Goal: Task Accomplishment & Management: Use online tool/utility

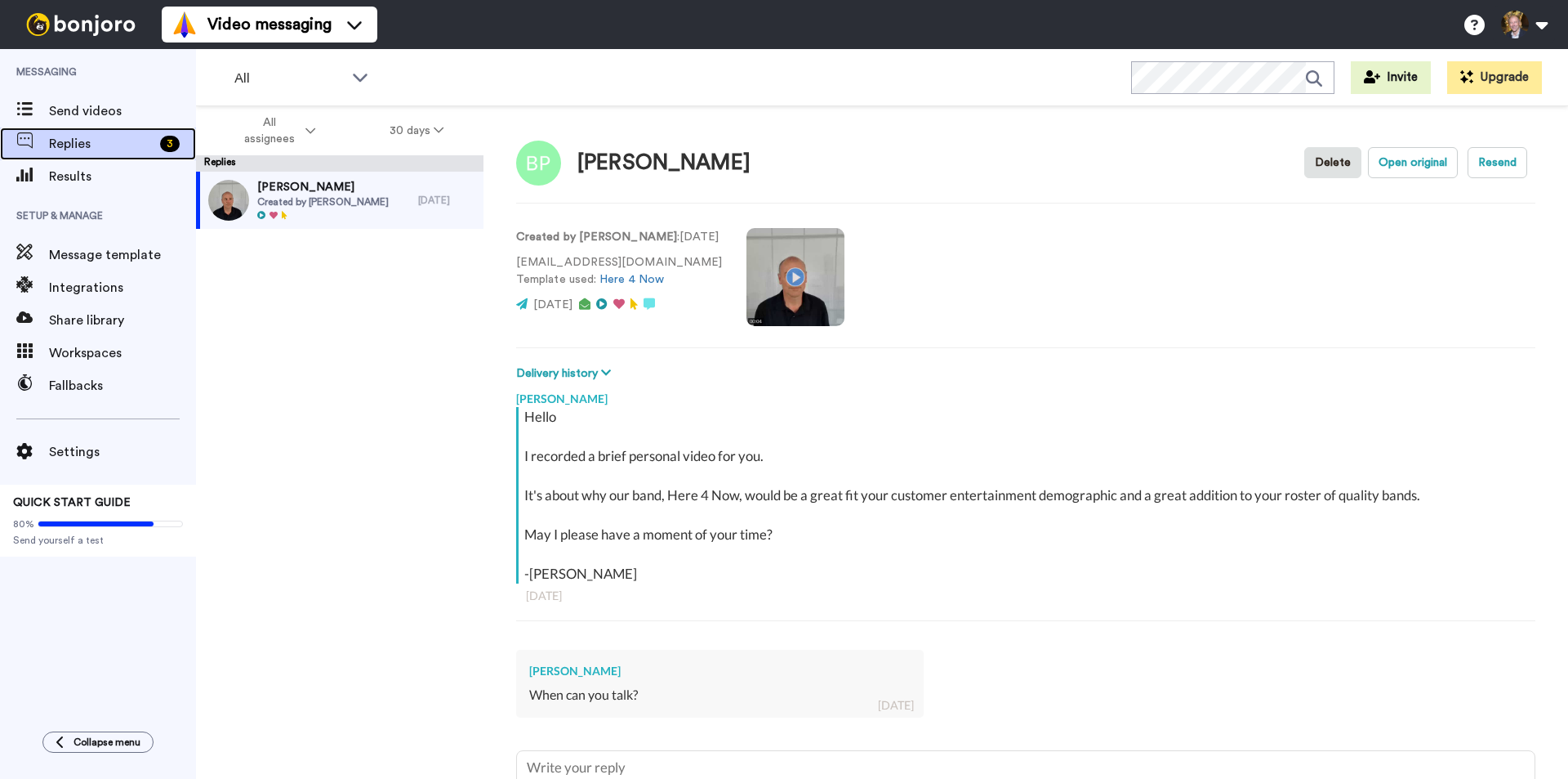
click at [67, 138] on span "Replies" at bounding box center [101, 144] width 105 height 20
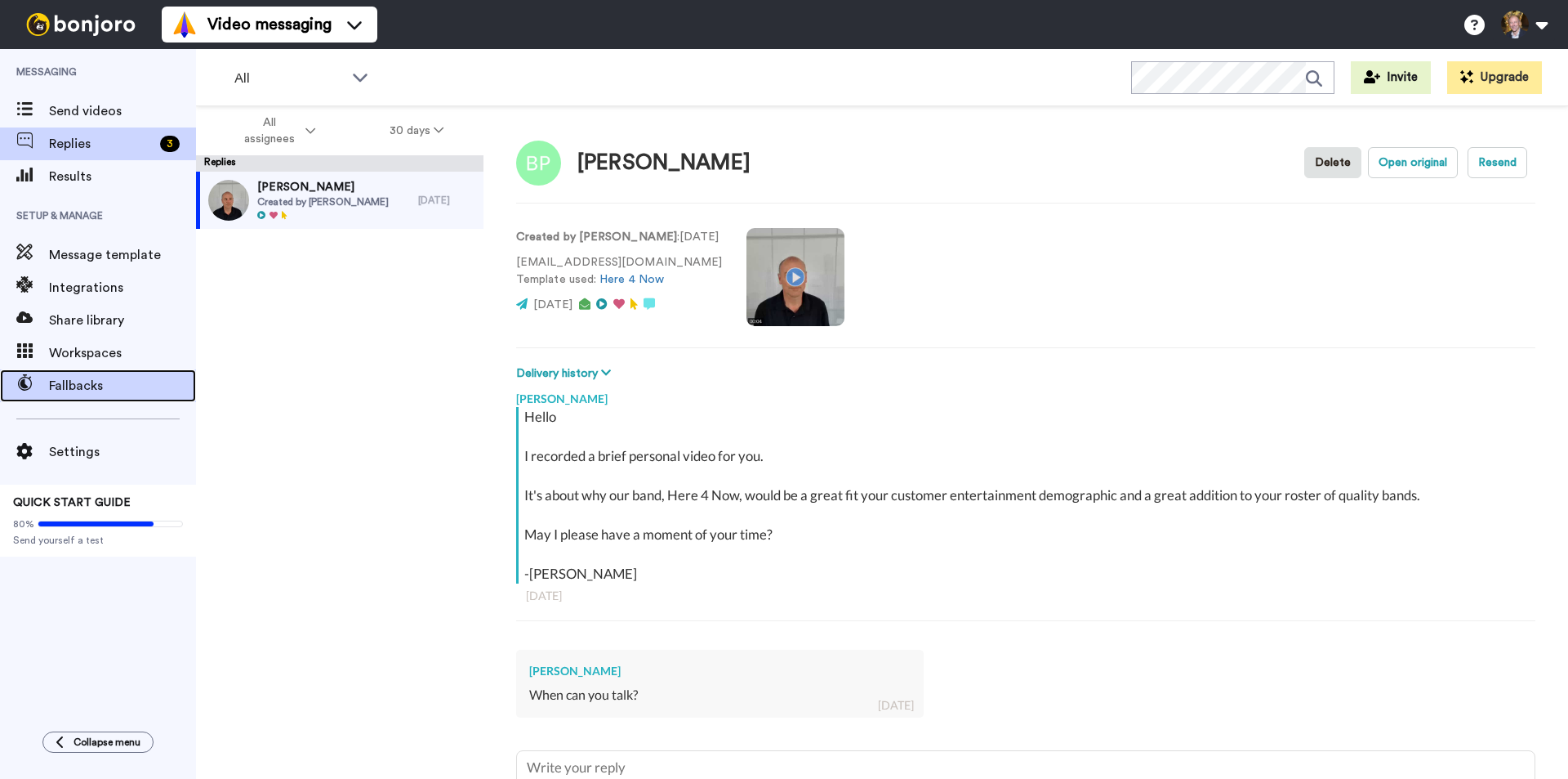
click at [68, 382] on span "Fallbacks" at bounding box center [122, 386] width 147 height 20
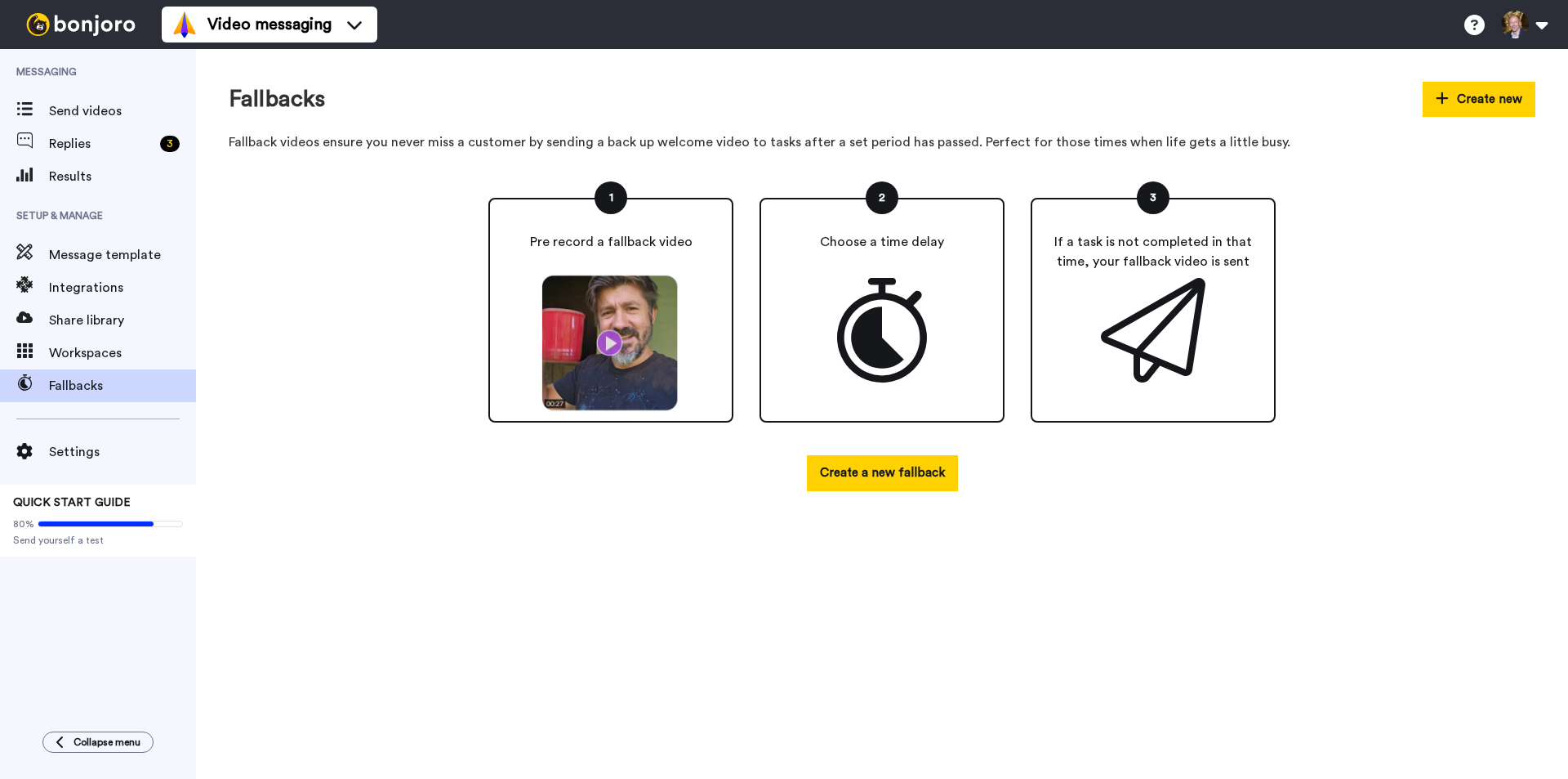
click at [612, 347] on img at bounding box center [611, 343] width 151 height 138
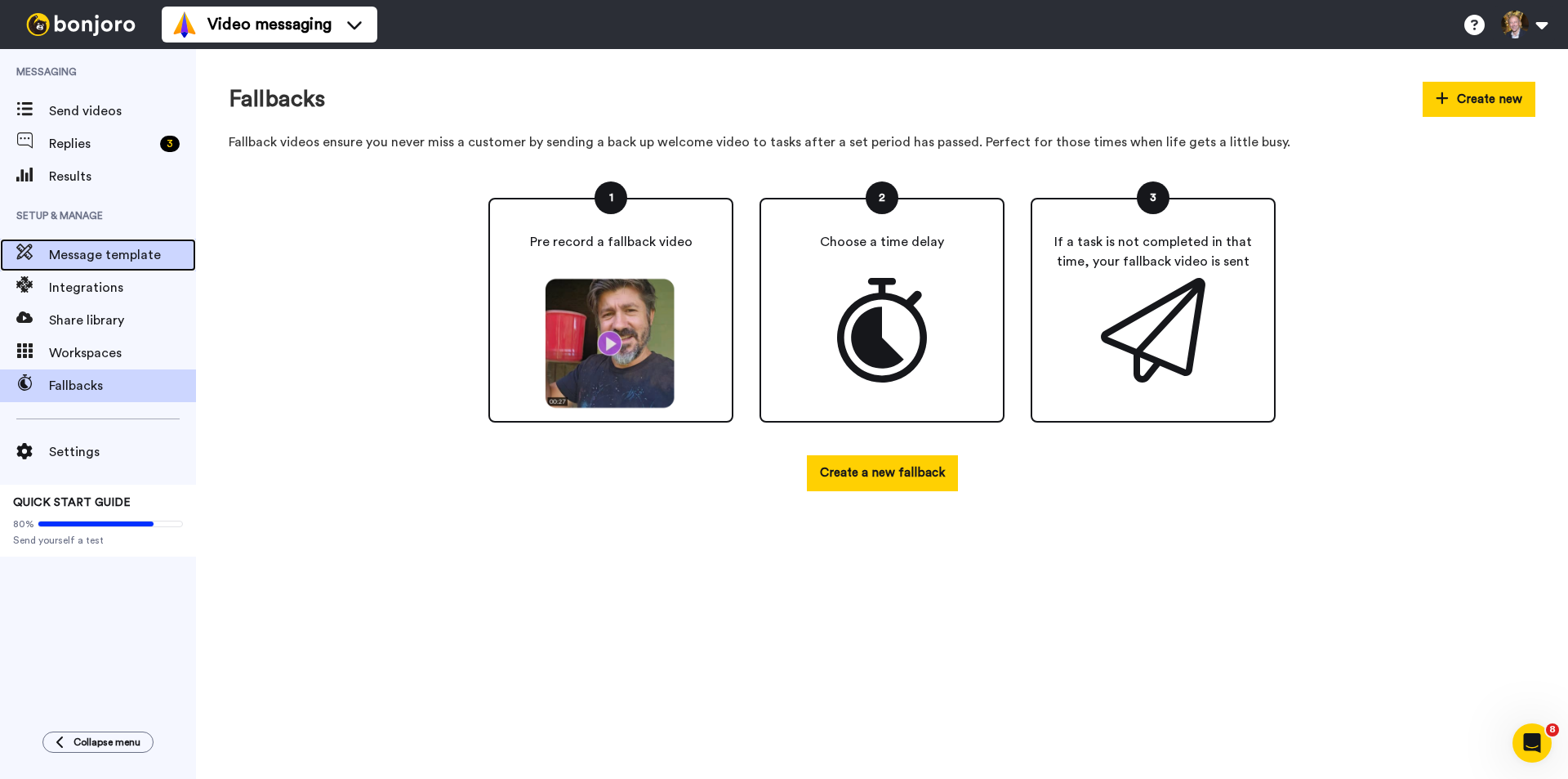
click at [95, 260] on span "Message template" at bounding box center [122, 255] width 147 height 20
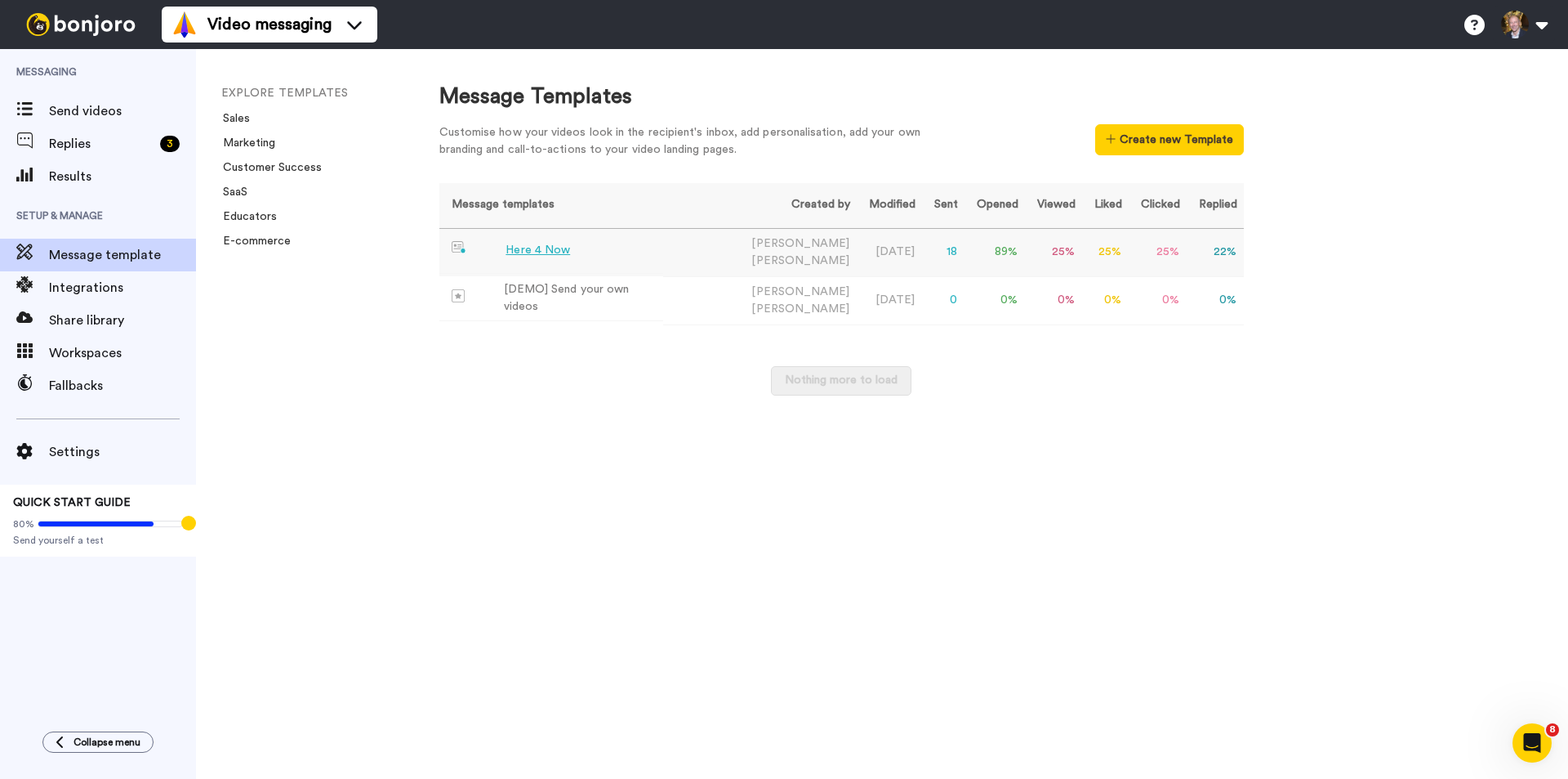
click at [506, 252] on div "Here 4 Now" at bounding box center [537, 250] width 65 height 17
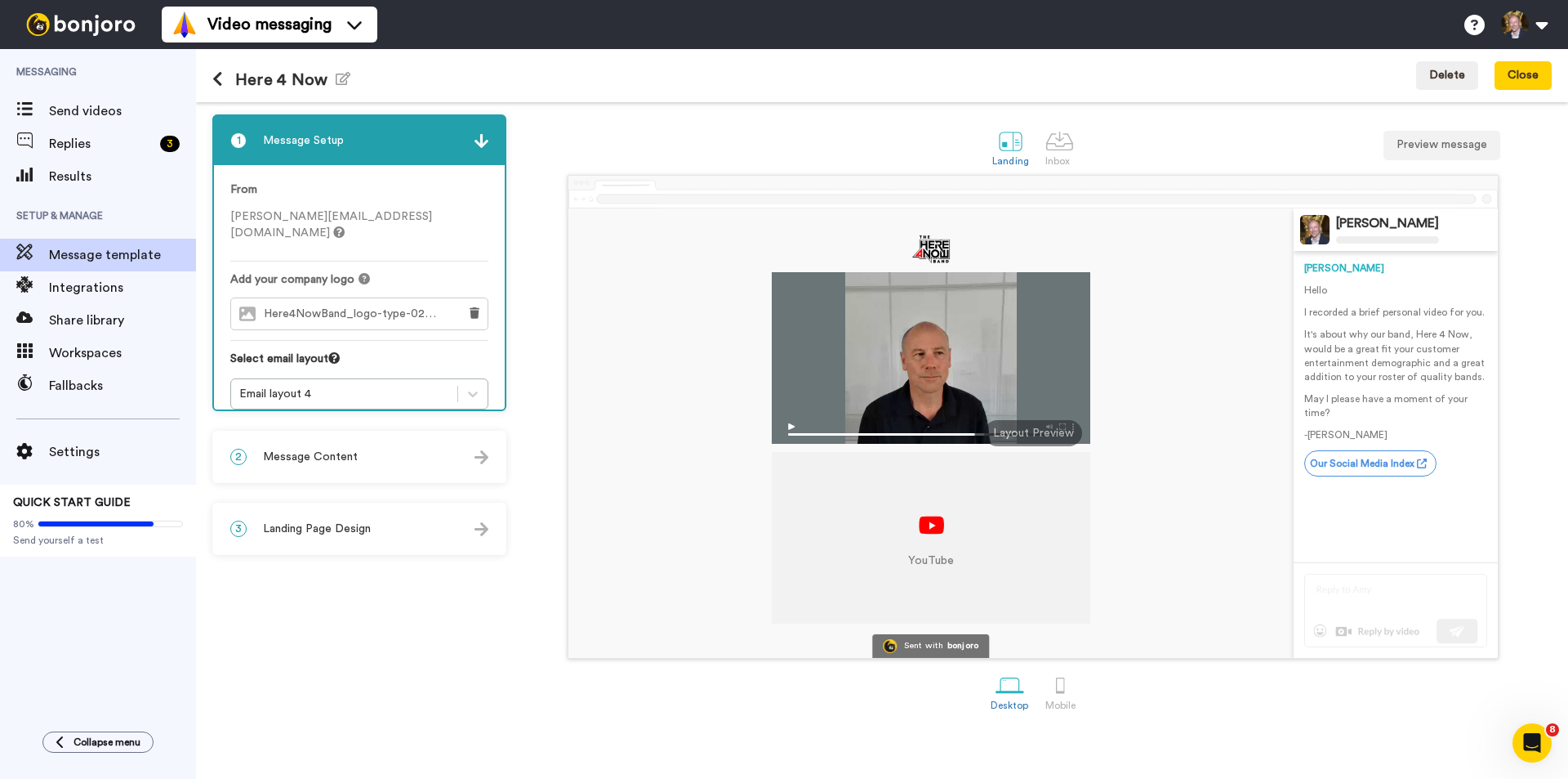
click at [410, 462] on div "2 Message Content" at bounding box center [359, 456] width 290 height 49
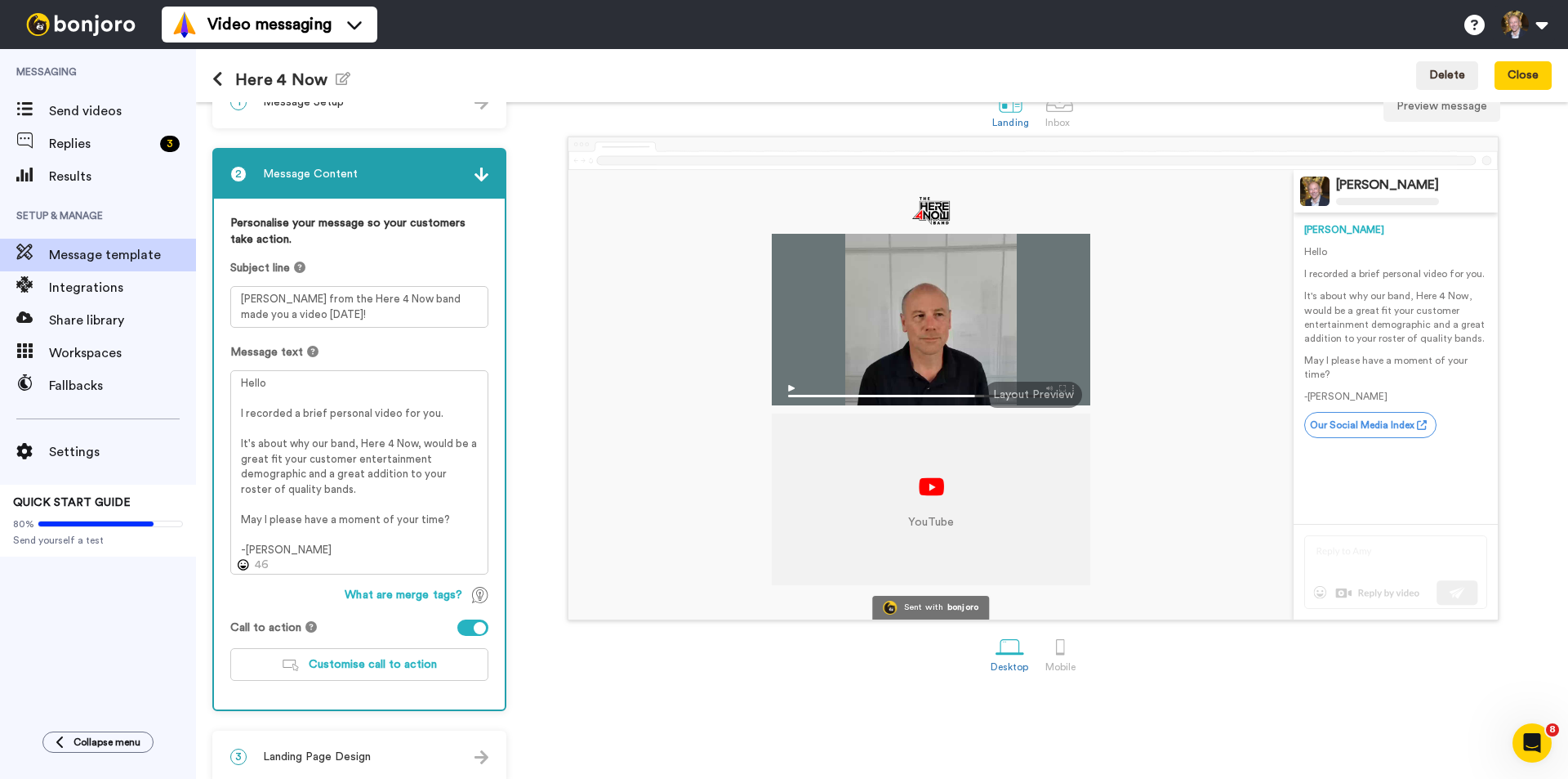
scroll to position [55, 0]
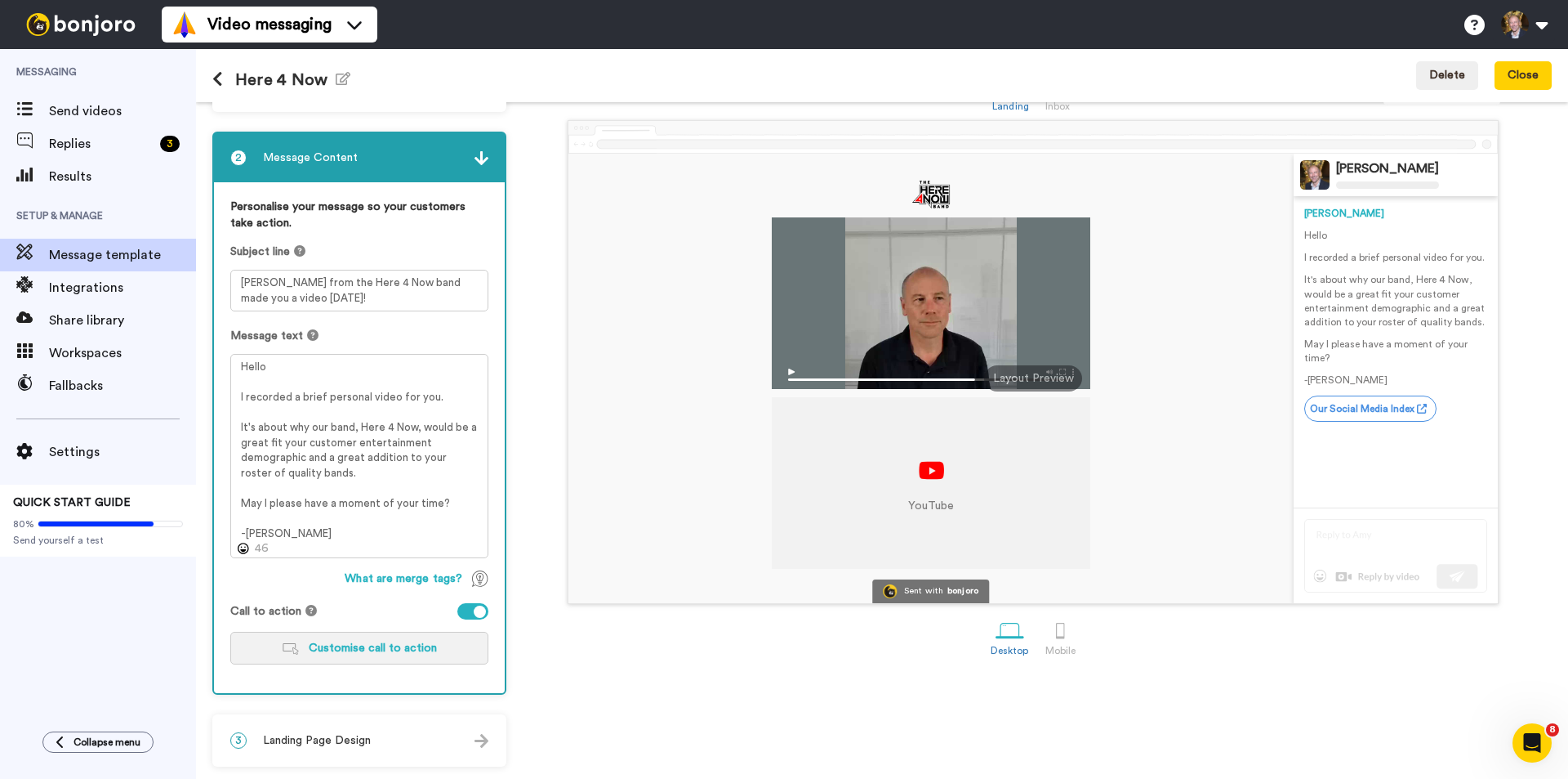
click at [369, 647] on span "Customise call to action" at bounding box center [372, 648] width 128 height 12
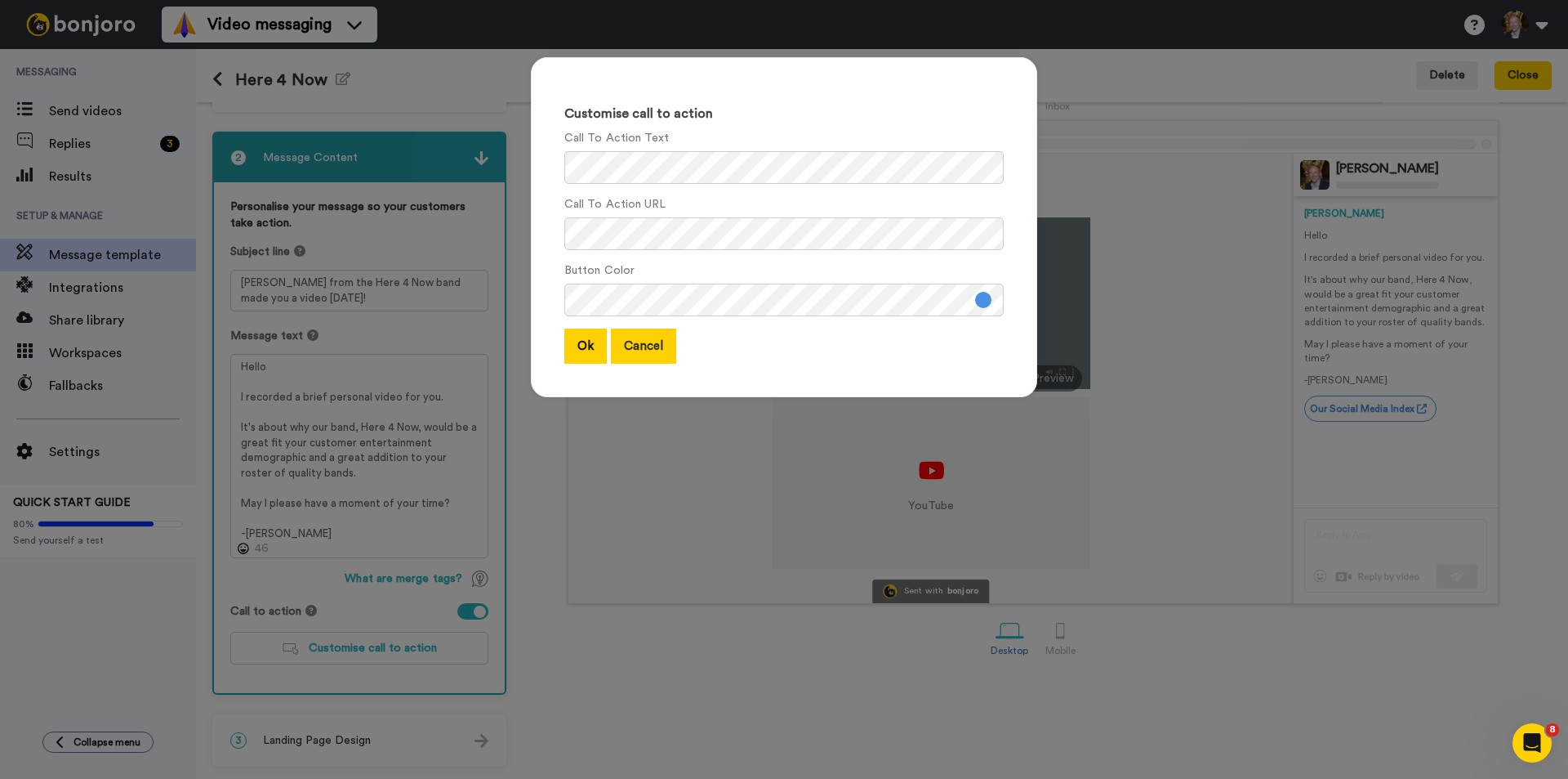
click at [624, 344] on button "Cancel" at bounding box center [644, 346] width 66 height 36
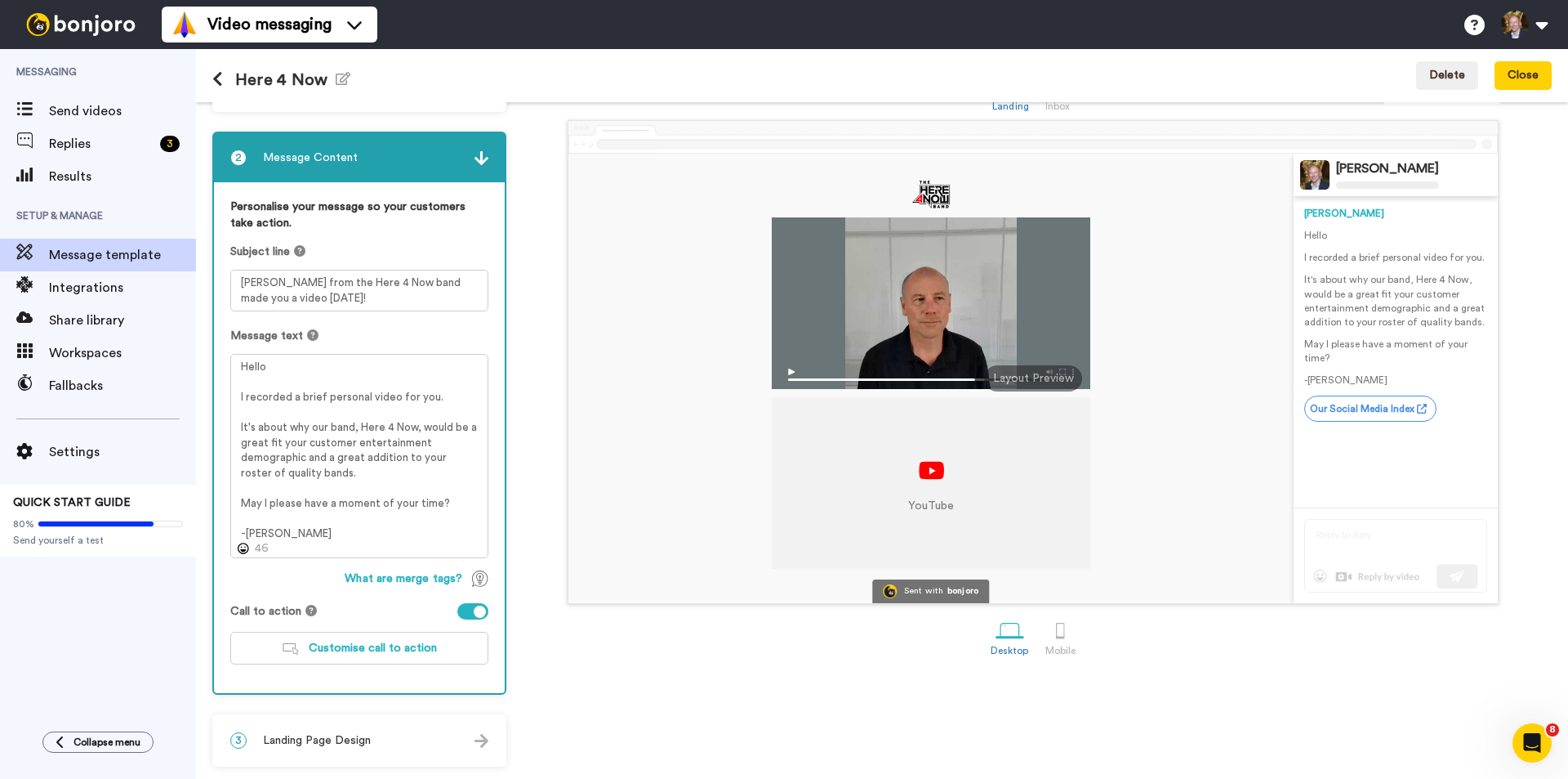
click at [349, 738] on span "Landing Page Design" at bounding box center [317, 741] width 107 height 16
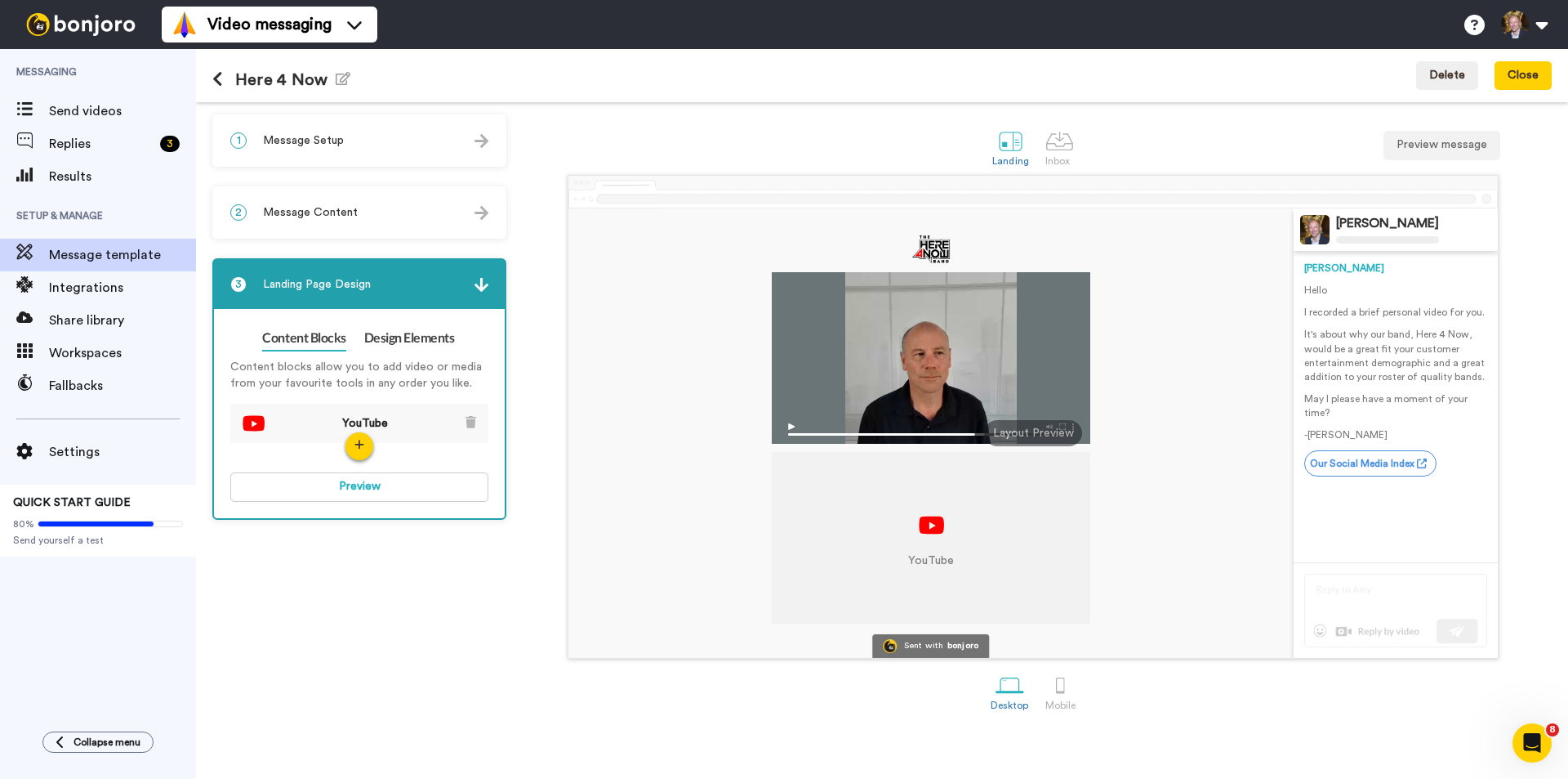
scroll to position [0, 0]
click at [359, 445] on icon "button" at bounding box center [359, 444] width 9 height 9
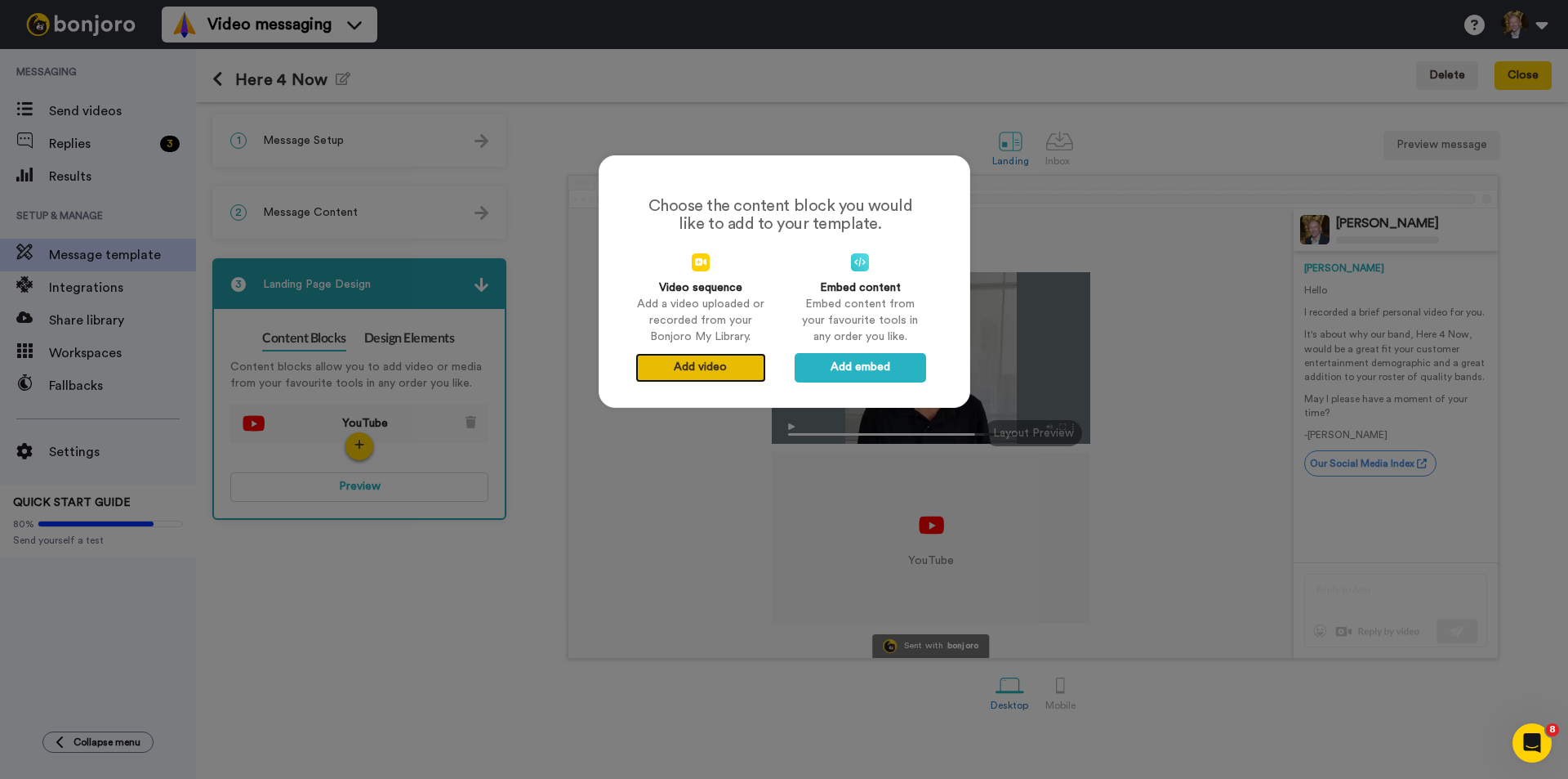
click at [682, 363] on button "Add video" at bounding box center [700, 367] width 130 height 29
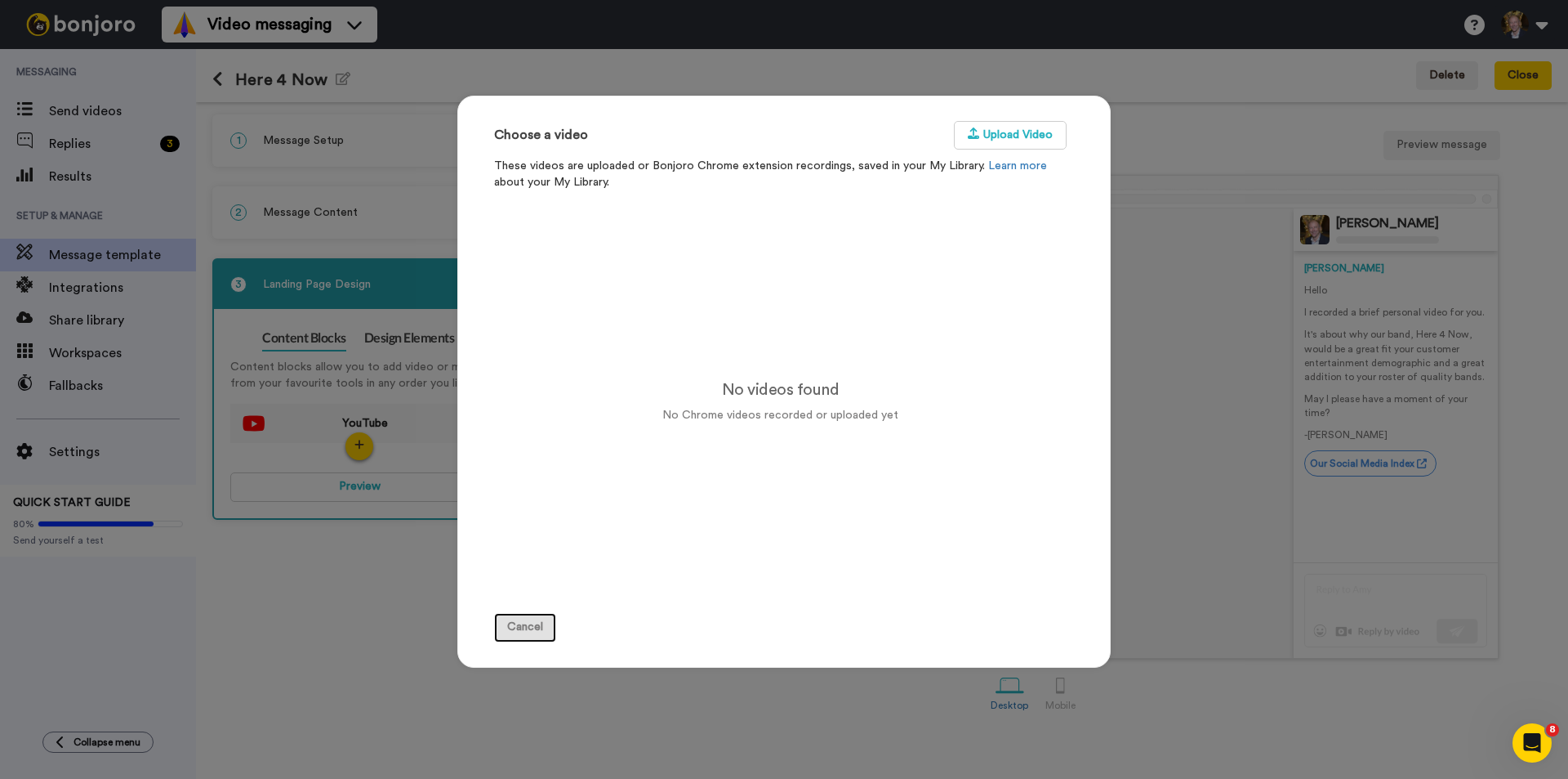
click at [524, 624] on button "Cancel" at bounding box center [525, 628] width 62 height 29
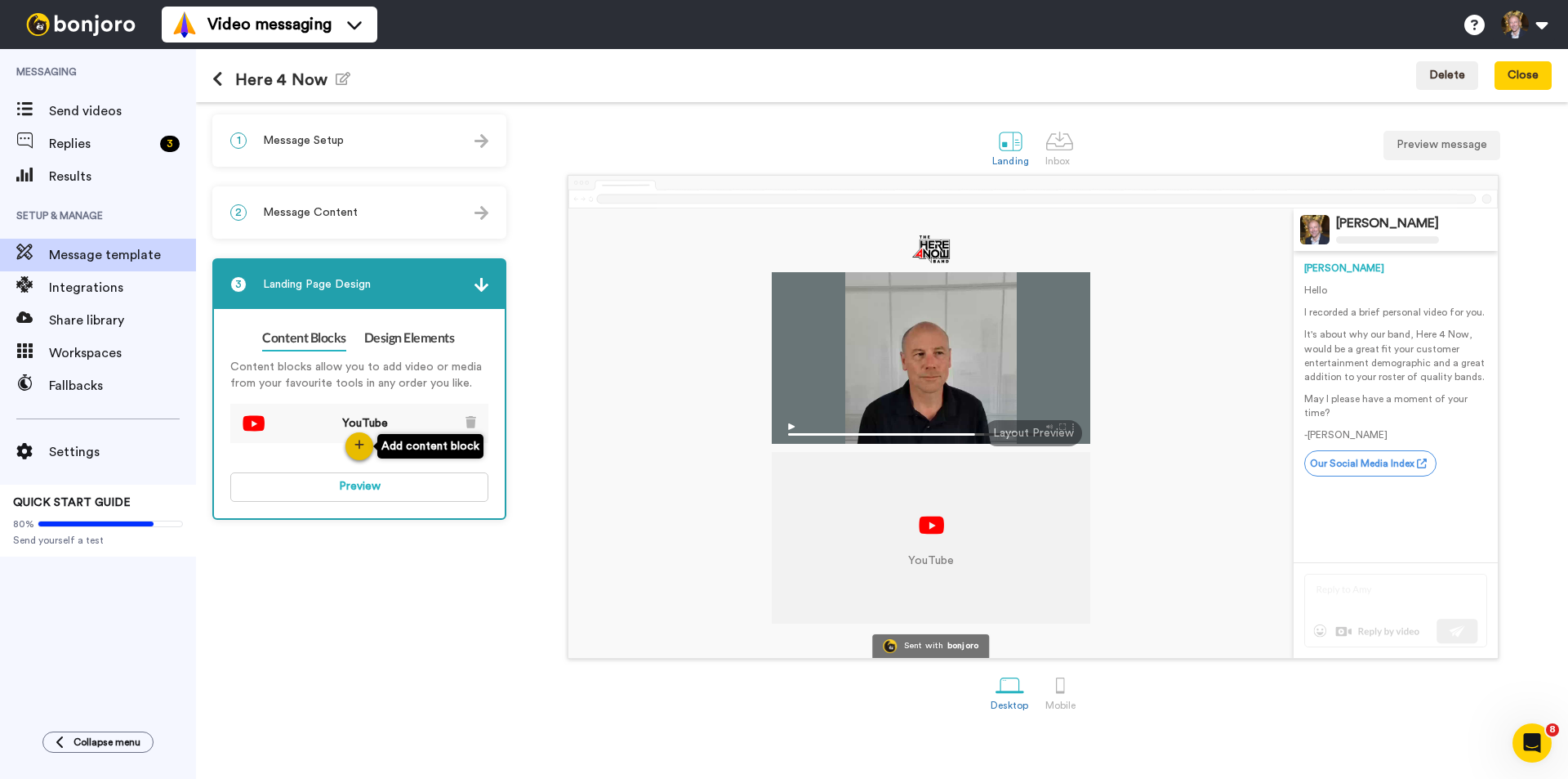
click at [355, 444] on icon "button" at bounding box center [359, 444] width 9 height 9
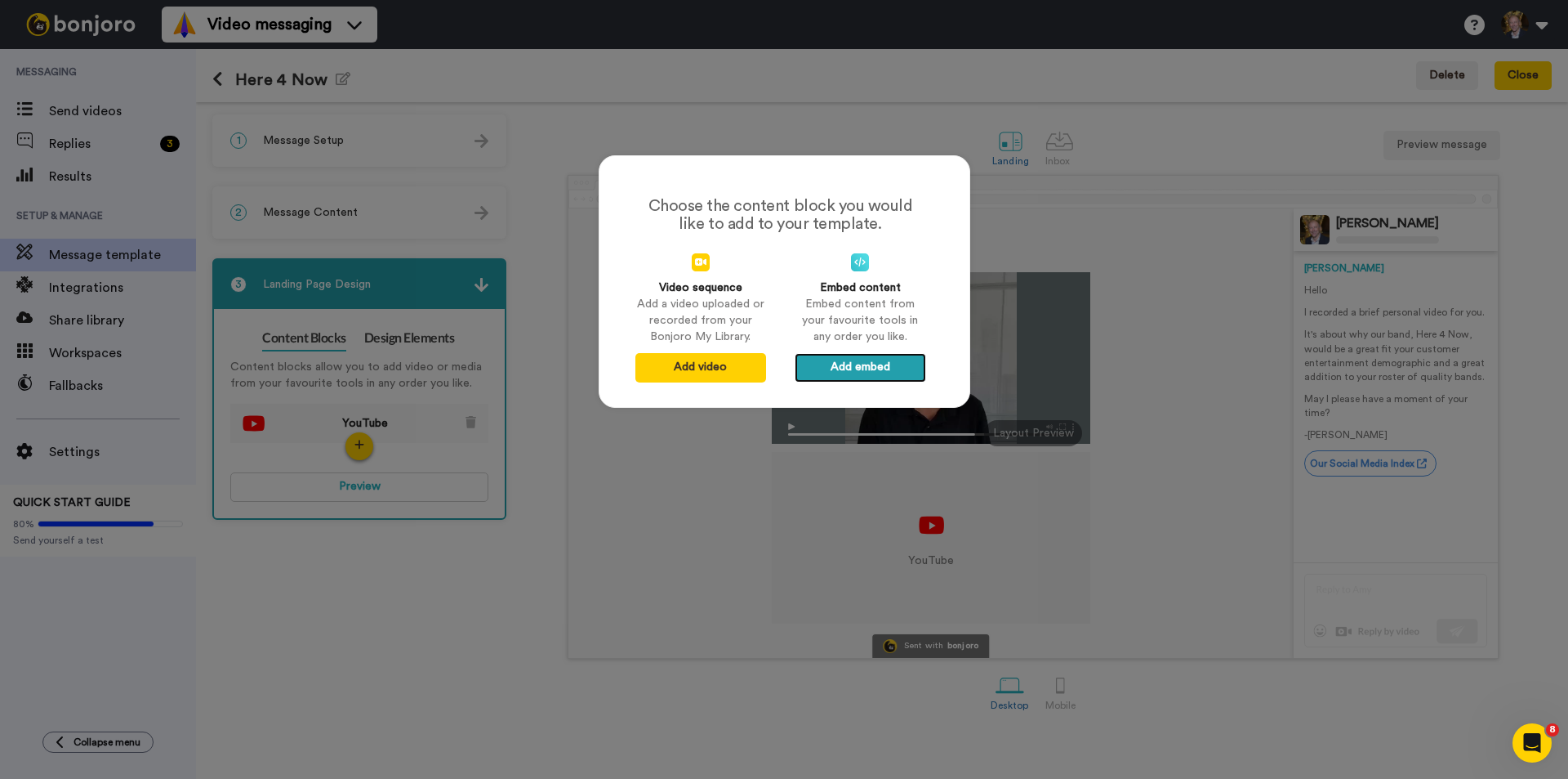
click at [858, 368] on button "Add embed" at bounding box center [860, 367] width 130 height 29
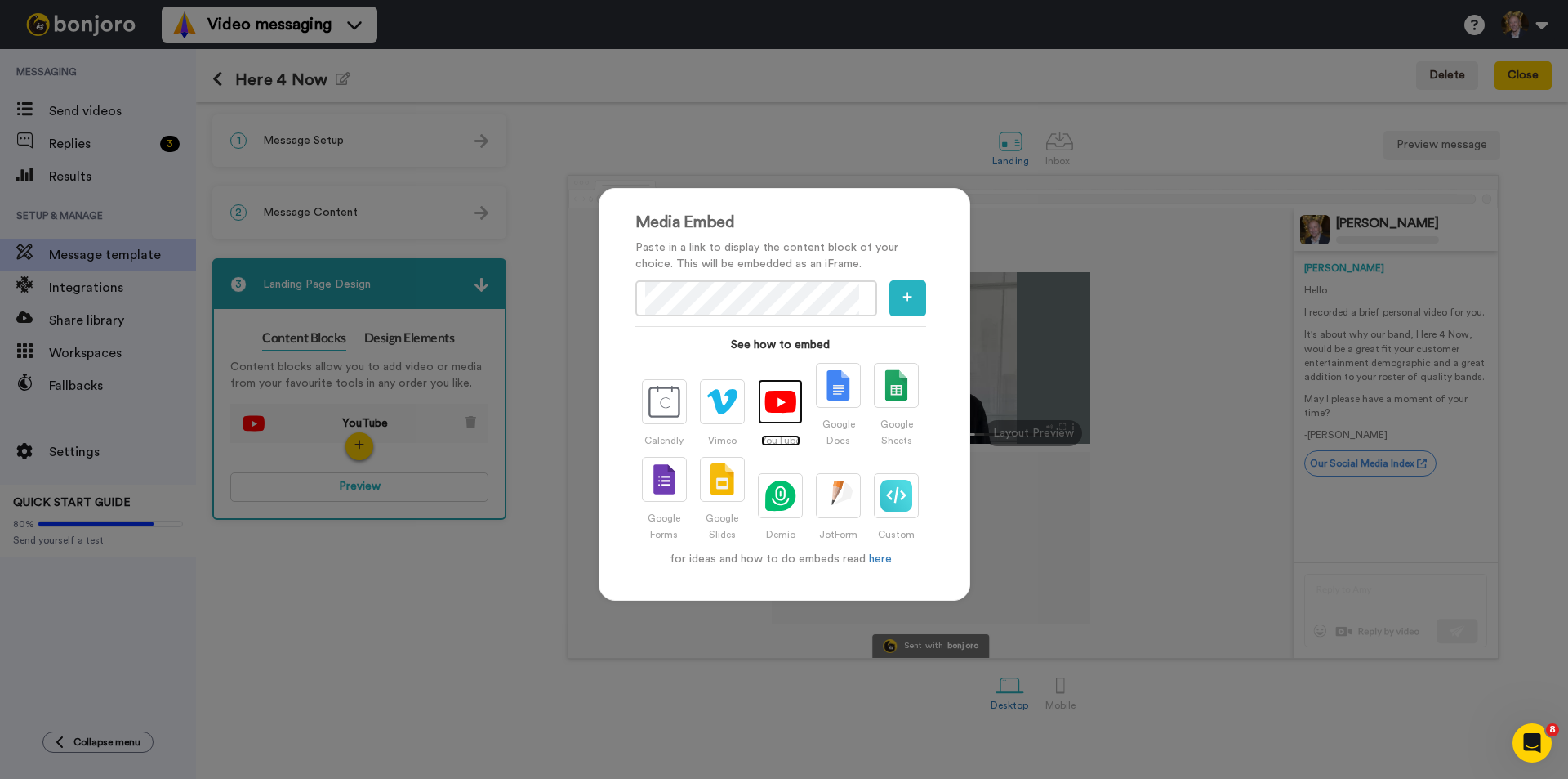
click at [774, 395] on img at bounding box center [779, 402] width 32 height 24
click at [903, 296] on icon "button" at bounding box center [908, 296] width 9 height 9
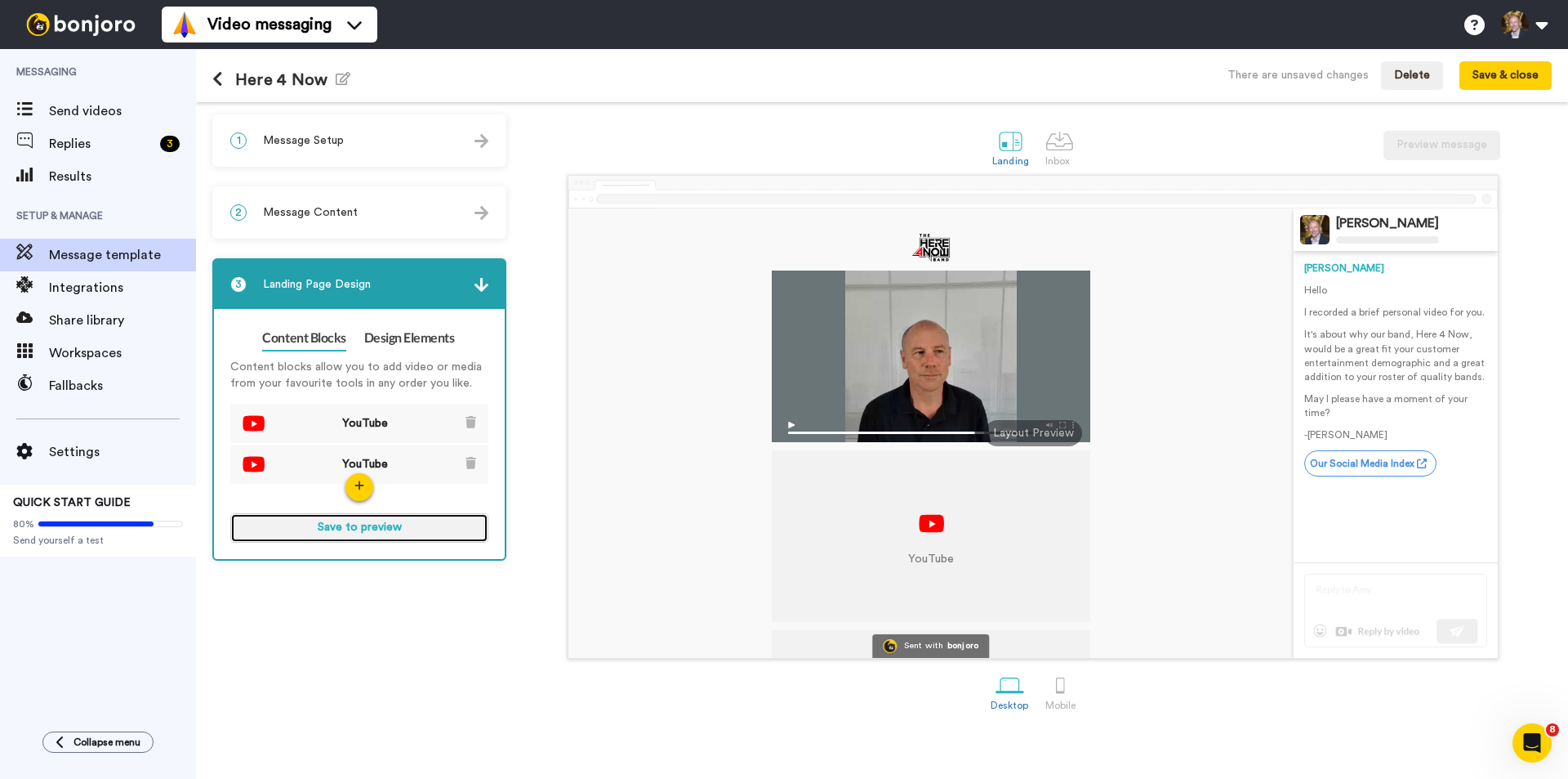
click at [341, 525] on button "Save to preview" at bounding box center [359, 528] width 258 height 29
click at [360, 524] on button "Preview" at bounding box center [359, 528] width 258 height 29
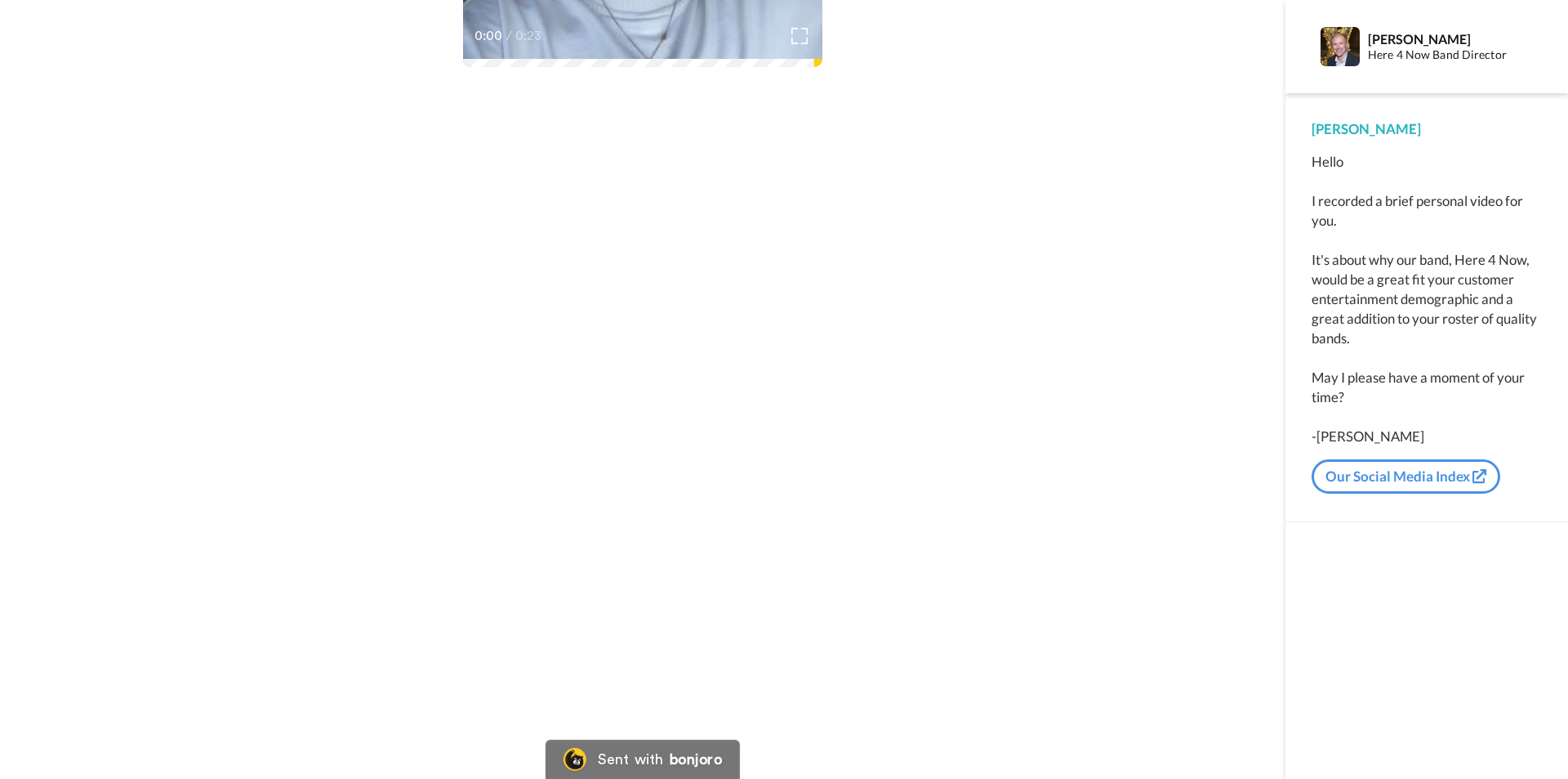
scroll to position [426, 0]
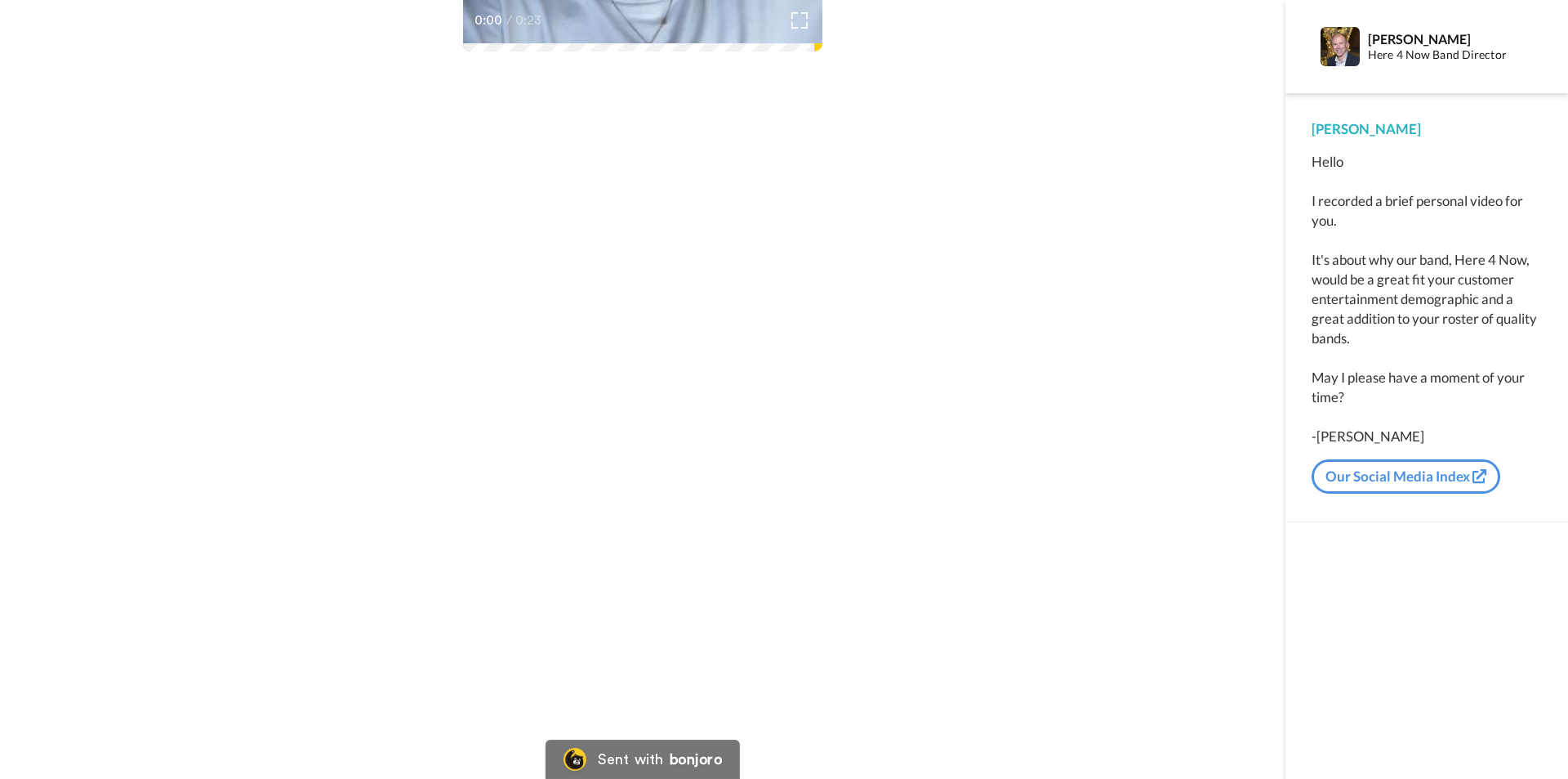
click at [1137, 438] on div "CC Play/Pause 0:00 / 0:23" at bounding box center [643, 186] width 1286 height 1184
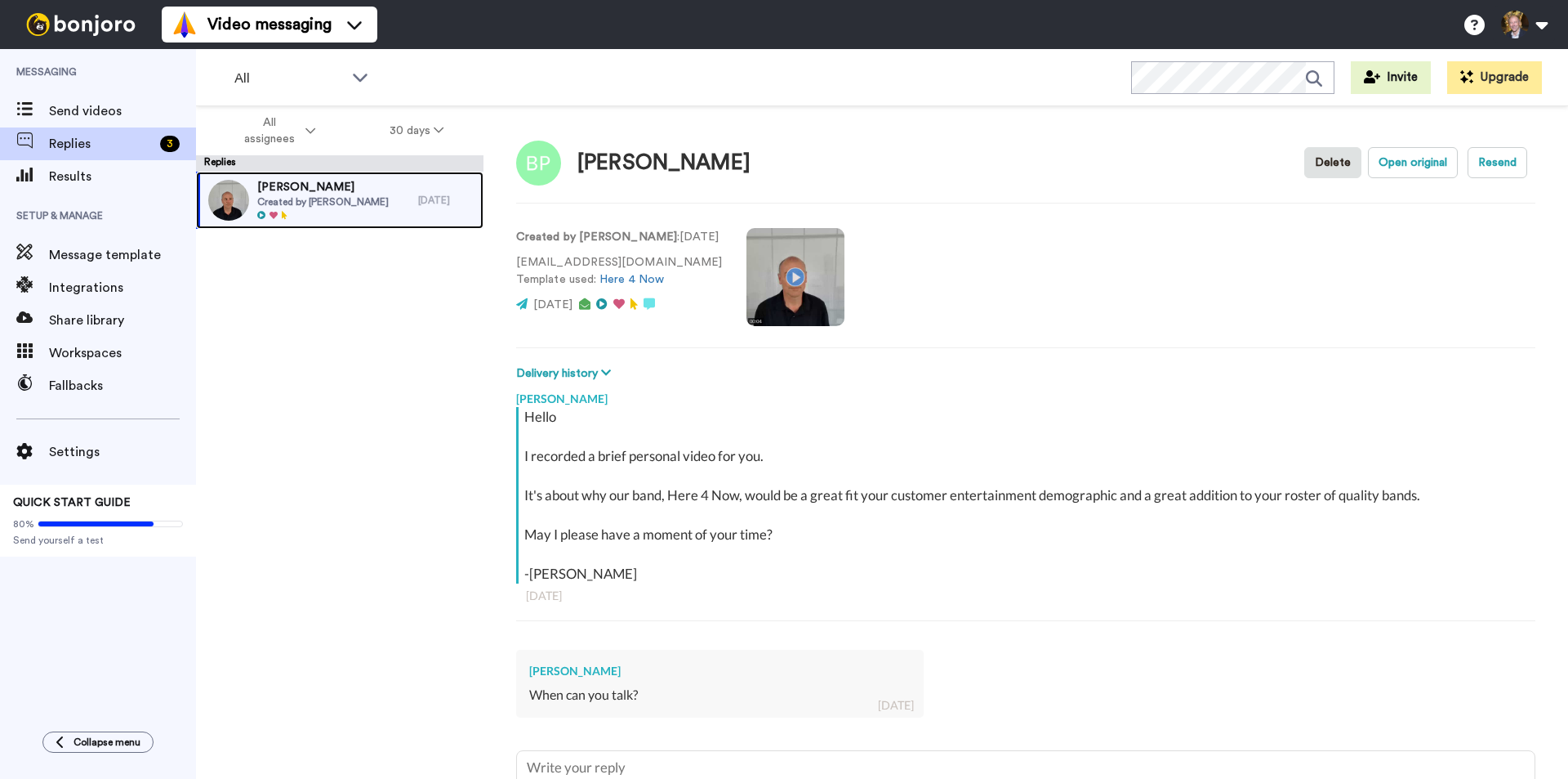
type textarea "x"
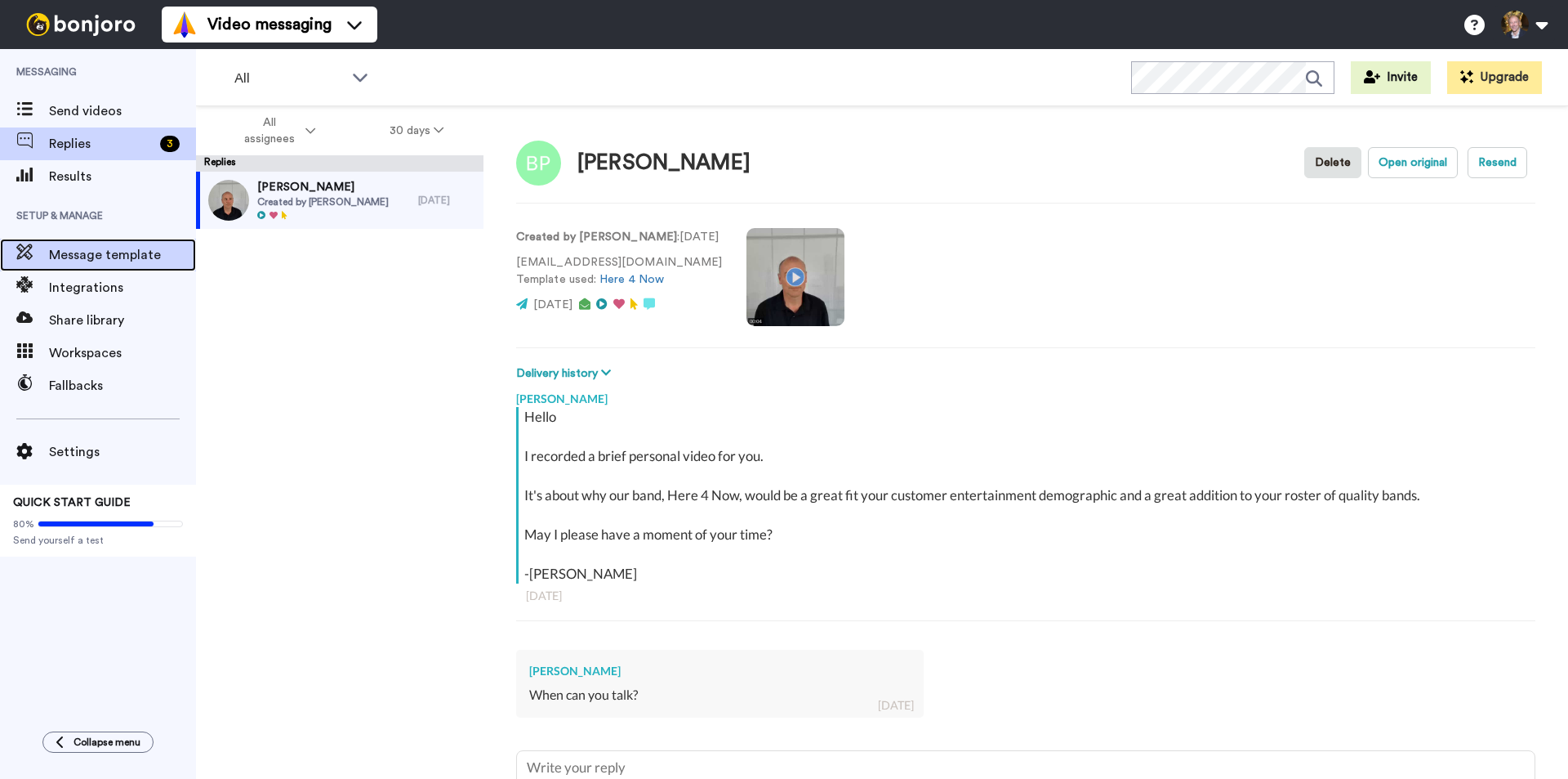
click at [104, 258] on span "Message template" at bounding box center [122, 255] width 147 height 20
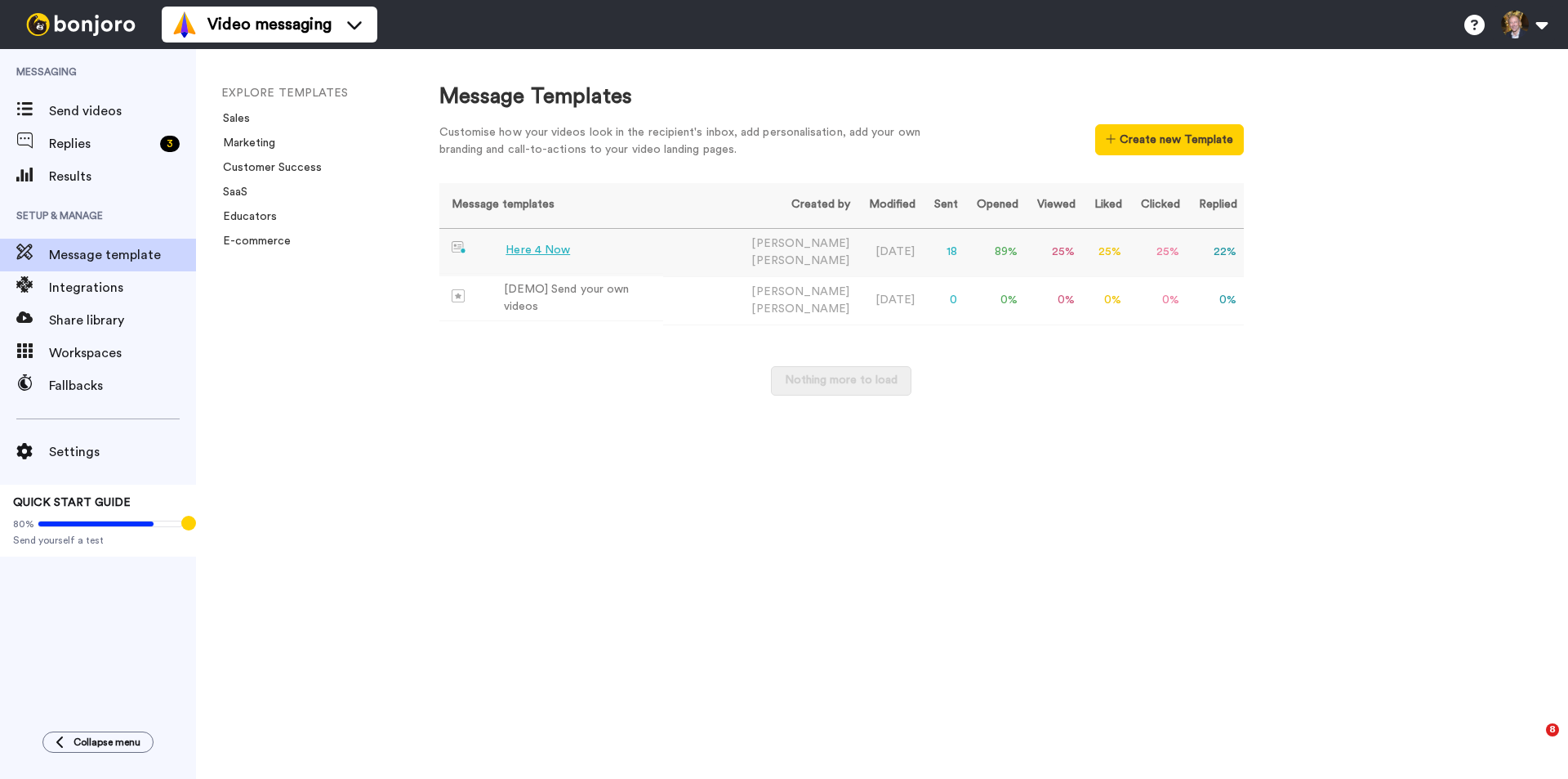
click at [532, 249] on div "Here 4 Now" at bounding box center [537, 250] width 65 height 17
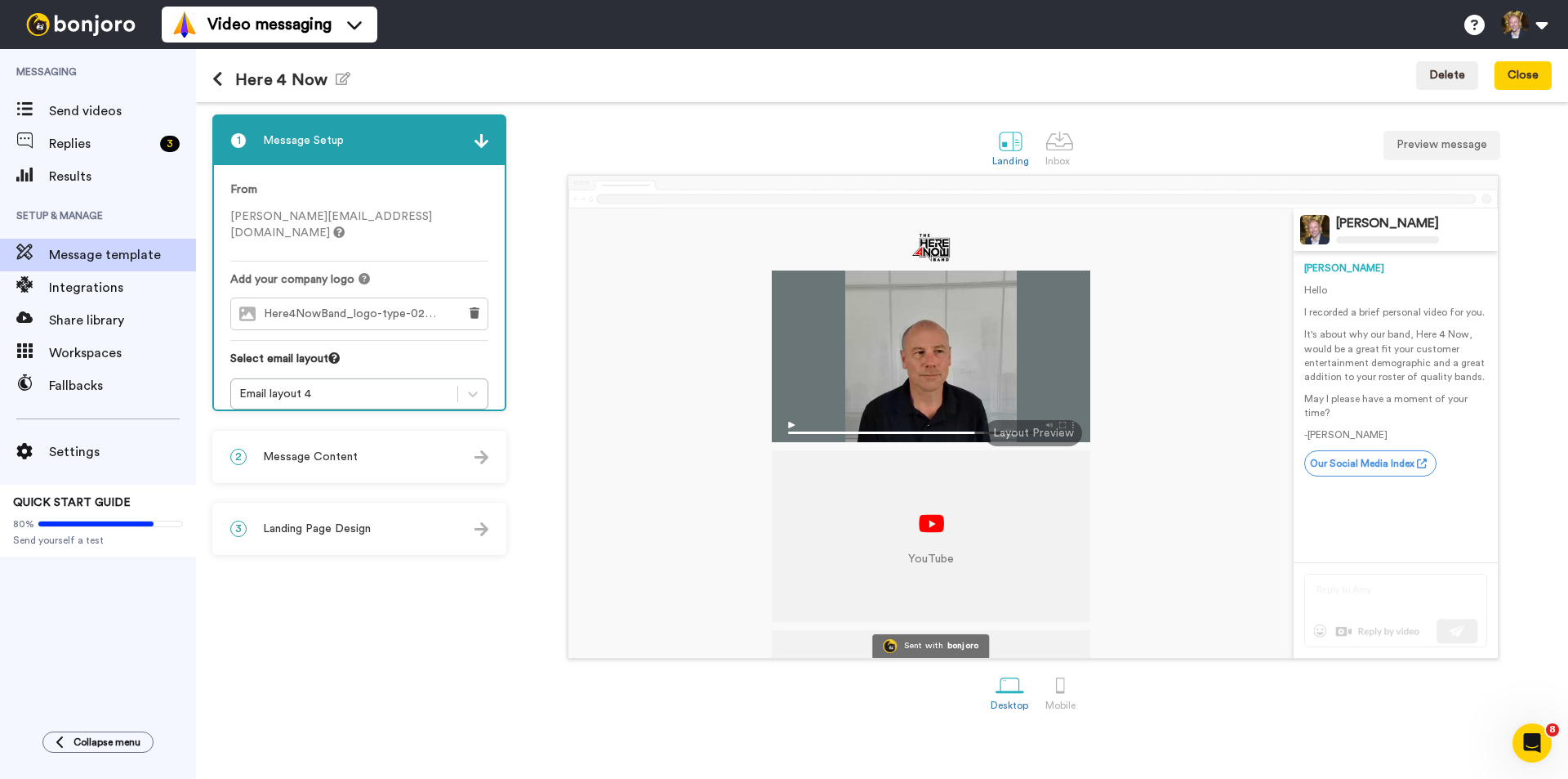
click at [1356, 410] on p "May I please have a moment of your time?" at bounding box center [1395, 405] width 183 height 27
click at [1365, 361] on p "It's about why our band, Here 4 Now, would be a great fit your customer enterta…" at bounding box center [1395, 356] width 183 height 56
click at [332, 449] on span "Message Content" at bounding box center [311, 456] width 95 height 16
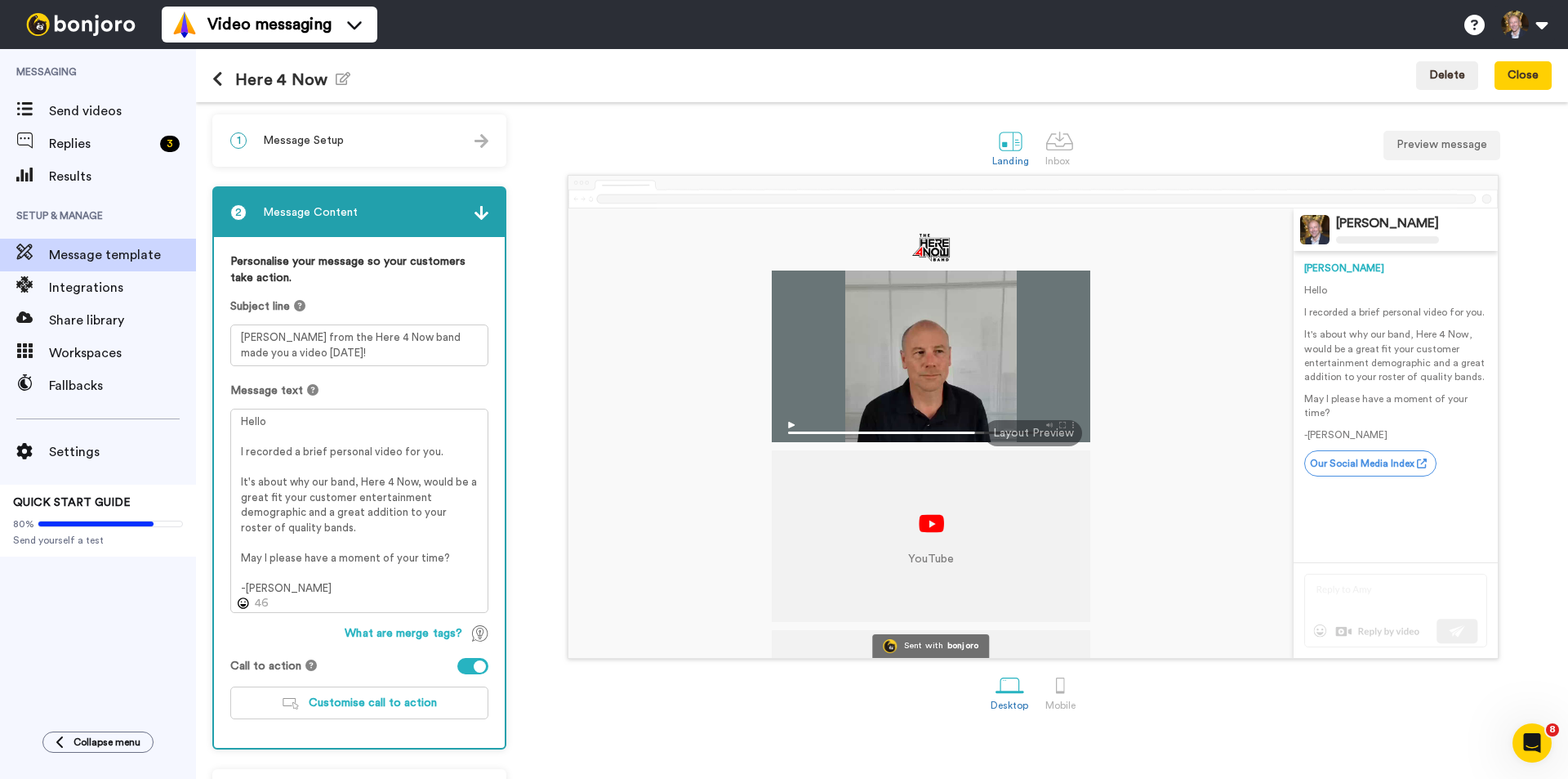
click at [308, 387] on icon at bounding box center [312, 389] width 12 height 12
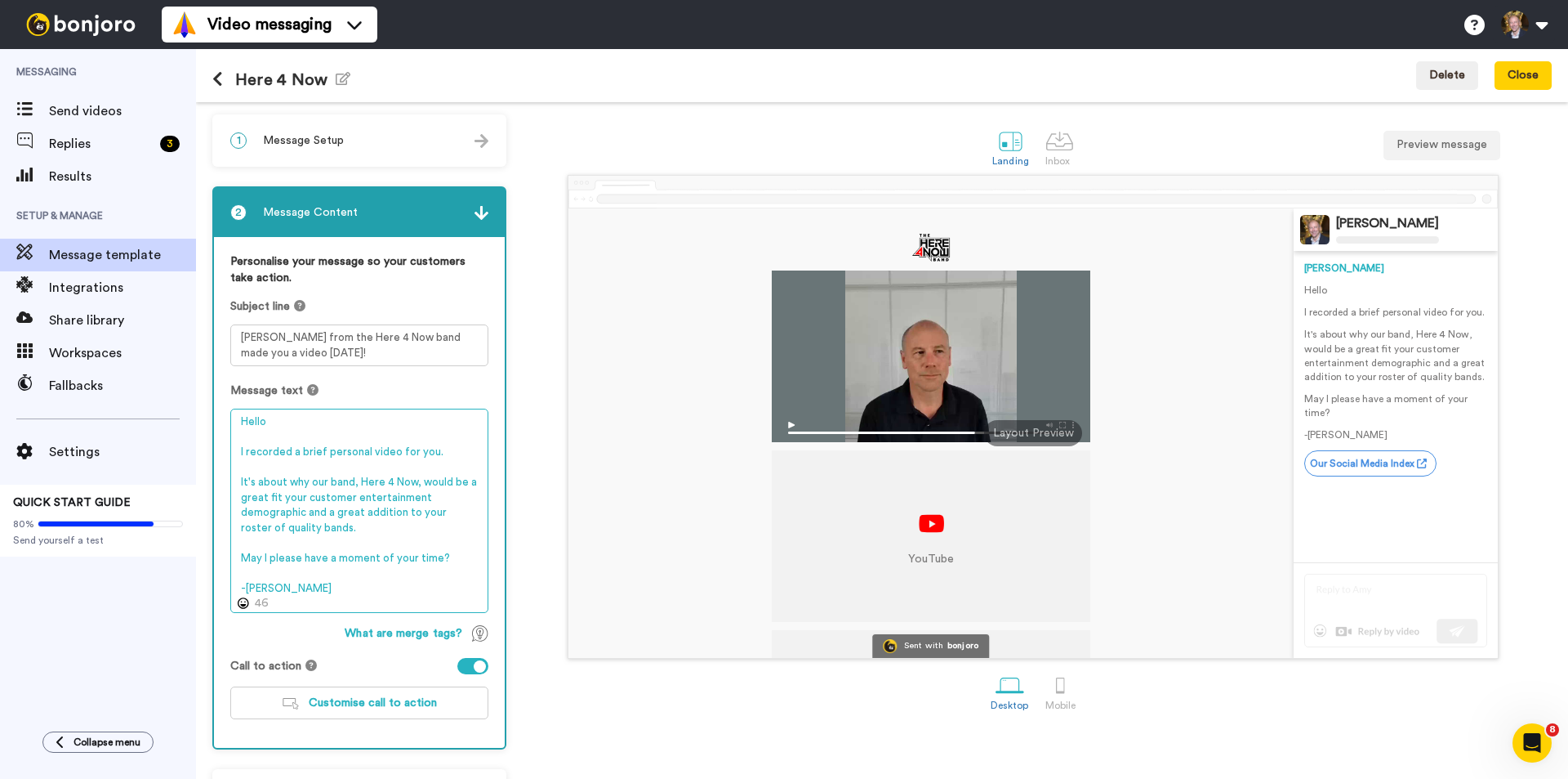
click at [361, 579] on textarea "Hello I recorded a brief personal video for you. It's about why our band, Here …" at bounding box center [359, 510] width 258 height 204
drag, startPoint x: 287, startPoint y: 589, endPoint x: 218, endPoint y: 419, distance: 183.5
click at [218, 419] on div "Personalise your message so your customers take action. Subject line [PERSON_NA…" at bounding box center [359, 492] width 290 height 510
click at [313, 571] on textarea "Hello I recorded a brief personal video for you. It's about why our band, Here …" at bounding box center [359, 510] width 258 height 204
drag, startPoint x: 280, startPoint y: 586, endPoint x: 229, endPoint y: 418, distance: 175.6
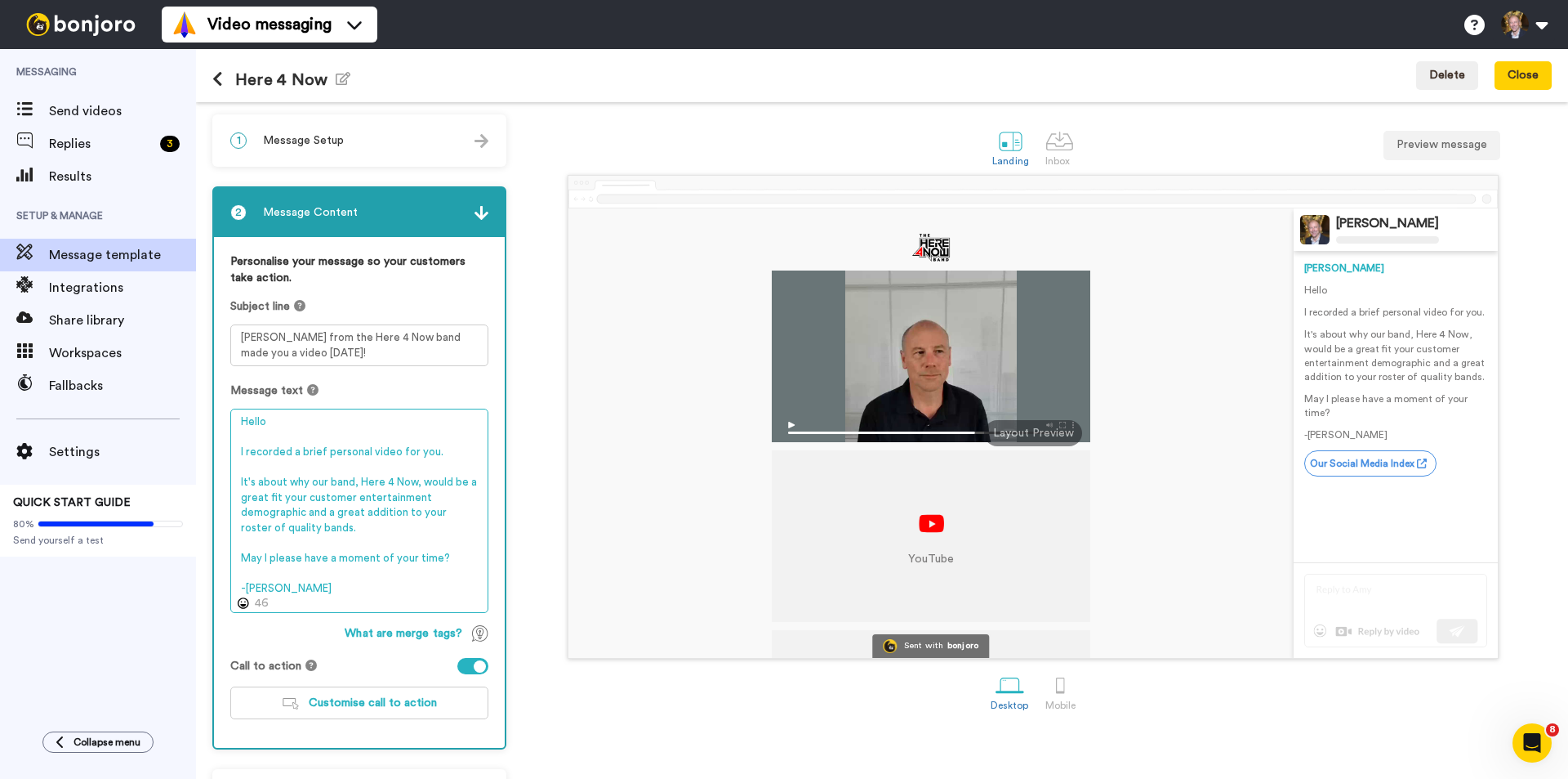
click at [229, 418] on div "Personalise your message so your customers take action. Subject line [PERSON_NA…" at bounding box center [359, 492] width 290 height 510
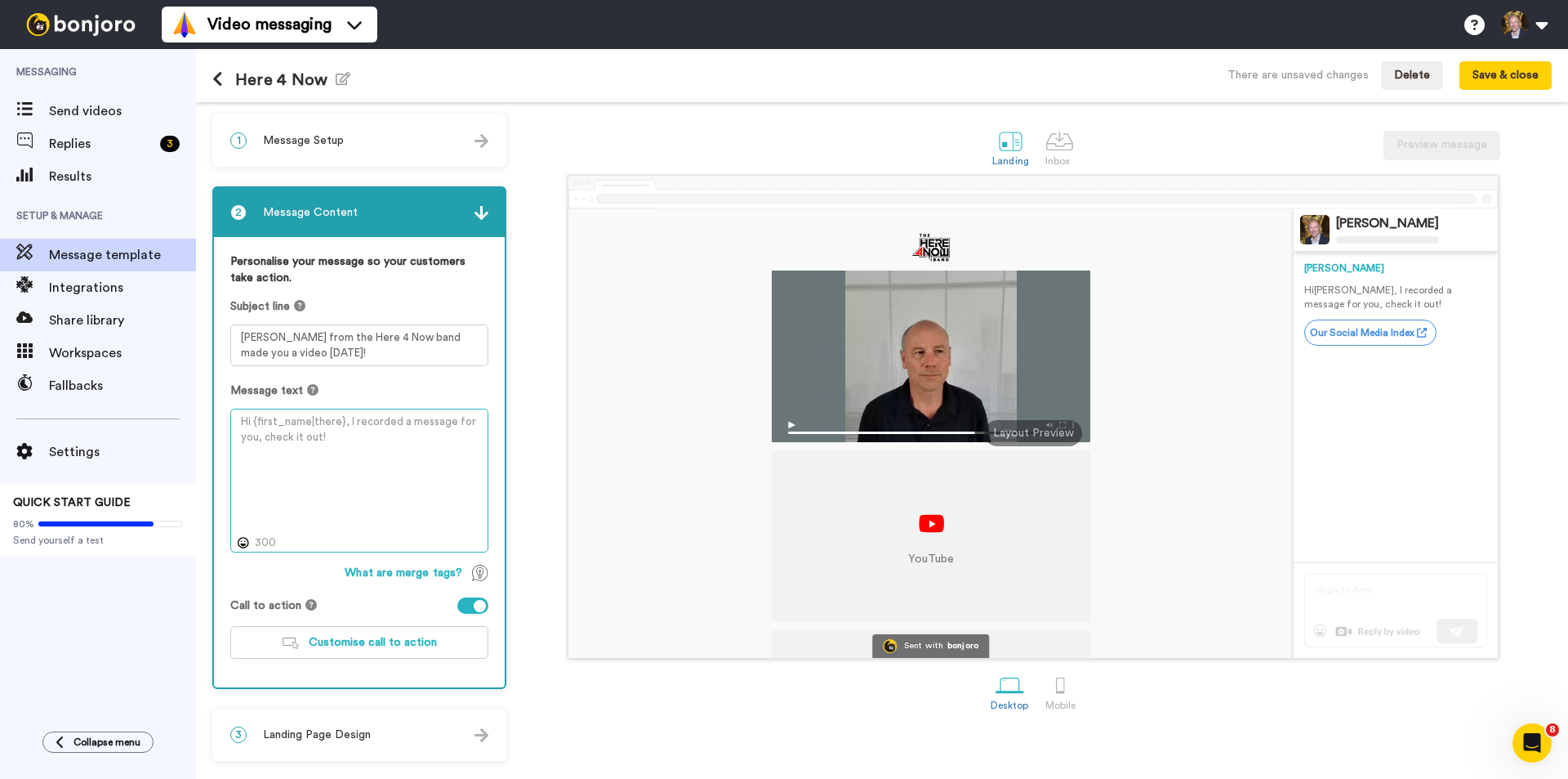
drag, startPoint x: 331, startPoint y: 437, endPoint x: 241, endPoint y: 431, distance: 90.2
click at [241, 431] on textarea at bounding box center [359, 480] width 258 height 144
